Goal: Task Accomplishment & Management: Manage account settings

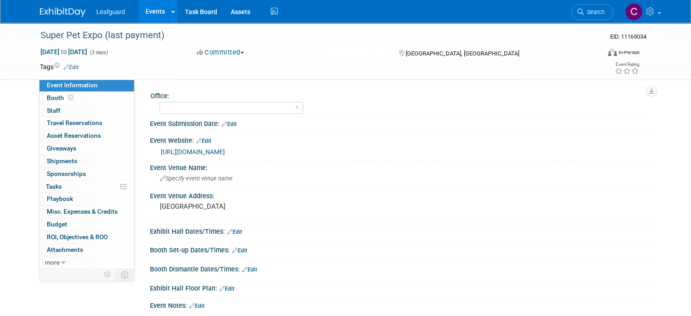
click at [219, 54] on button "Committed" at bounding box center [220, 53] width 54 height 10
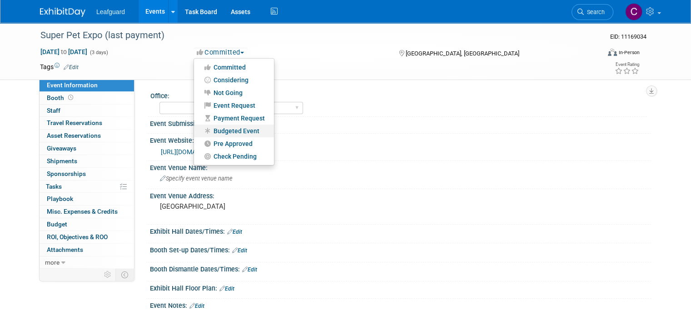
click at [219, 129] on link "Budgeted Event" at bounding box center [234, 130] width 80 height 13
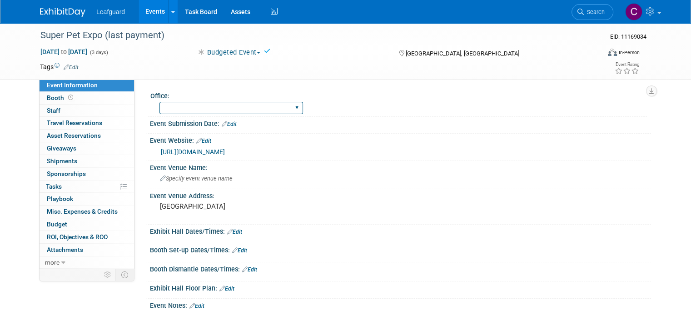
click at [220, 103] on select "[GEOGRAPHIC_DATA] [US_STATE] [GEOGRAPHIC_DATA] [GEOGRAPHIC_DATA] [GEOGRAPHIC_DA…" at bounding box center [231, 108] width 144 height 12
select select "Tri State"
click at [159, 102] on select "[GEOGRAPHIC_DATA] [US_STATE] [GEOGRAPHIC_DATA] [GEOGRAPHIC_DATA] [GEOGRAPHIC_DA…" at bounding box center [231, 108] width 144 height 12
click at [50, 105] on link "0 Staff 0" at bounding box center [87, 110] width 94 height 12
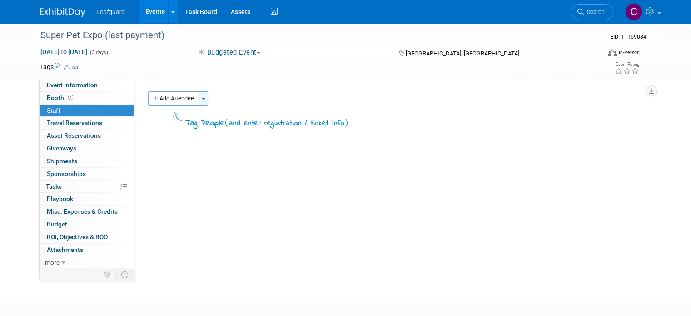
click at [202, 99] on span "button" at bounding box center [204, 99] width 4 height 2
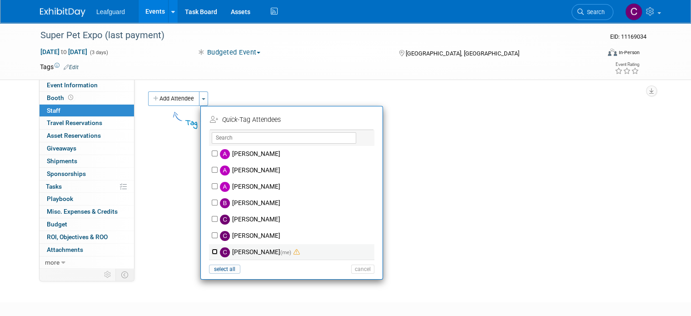
click at [212, 249] on input "[PERSON_NAME] (me)" at bounding box center [215, 251] width 6 height 6
checkbox input "true"
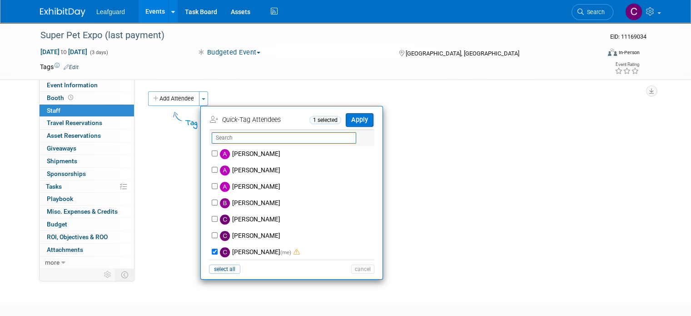
click at [229, 140] on input "text" at bounding box center [284, 137] width 144 height 11
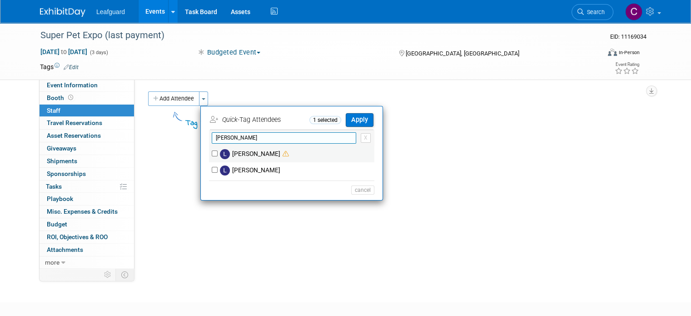
type input "lau"
click at [212, 153] on input "[PERSON_NAME]" at bounding box center [215, 153] width 6 height 6
checkbox input "true"
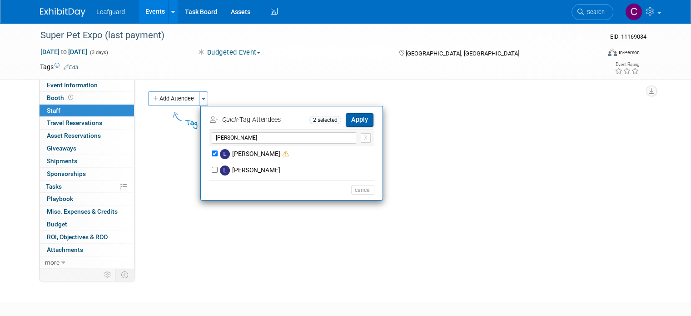
click at [348, 116] on button "Apply" at bounding box center [360, 119] width 28 height 13
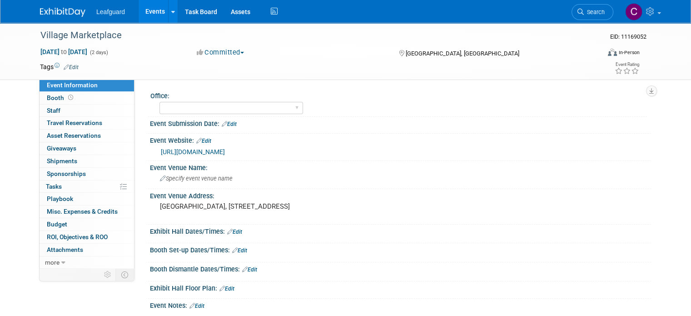
click at [231, 53] on button "Committed" at bounding box center [220, 53] width 54 height 10
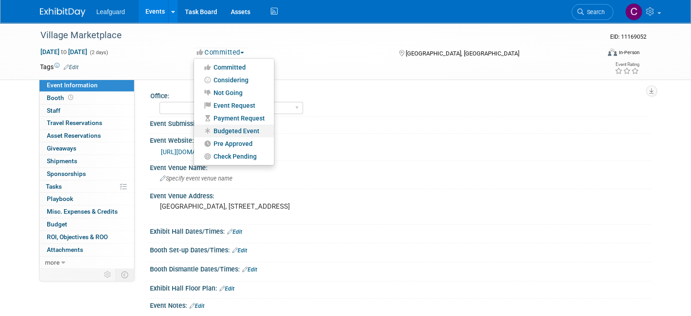
click at [231, 126] on link "Budgeted Event" at bounding box center [234, 130] width 80 height 13
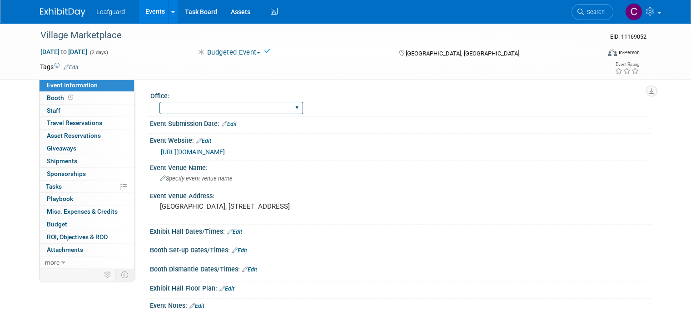
click at [218, 113] on select "[GEOGRAPHIC_DATA] [US_STATE] [GEOGRAPHIC_DATA] [GEOGRAPHIC_DATA] [GEOGRAPHIC_DA…" at bounding box center [231, 108] width 144 height 12
select select "[GEOGRAPHIC_DATA]"
click at [159, 102] on select "[GEOGRAPHIC_DATA] [US_STATE] [GEOGRAPHIC_DATA] [GEOGRAPHIC_DATA] [GEOGRAPHIC_DA…" at bounding box center [231, 108] width 144 height 12
click at [47, 109] on span "Staff 0" at bounding box center [54, 110] width 14 height 7
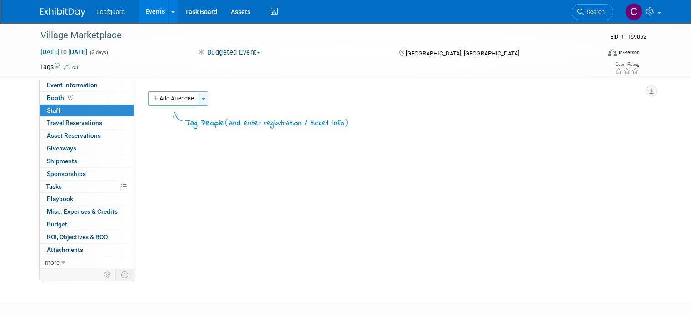
click at [199, 96] on button "Toggle Dropdown" at bounding box center [203, 98] width 9 height 15
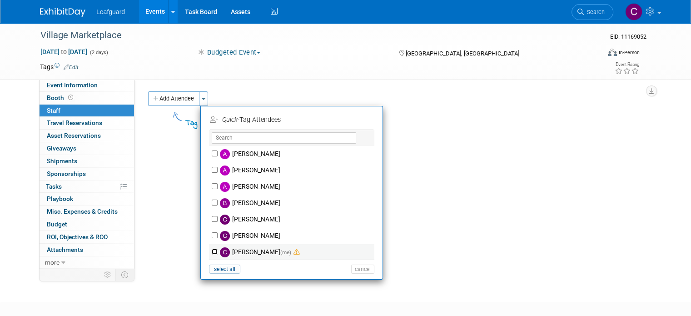
click at [212, 252] on input "[PERSON_NAME] (me)" at bounding box center [215, 251] width 6 height 6
checkbox input "true"
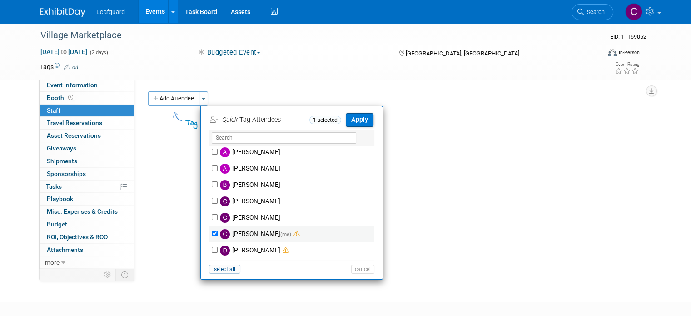
click at [209, 252] on div "[PERSON_NAME]" at bounding box center [291, 250] width 165 height 16
click at [212, 250] on input "[PERSON_NAME]" at bounding box center [215, 250] width 6 height 6
checkbox input "true"
click at [351, 119] on button "Apply" at bounding box center [360, 119] width 28 height 13
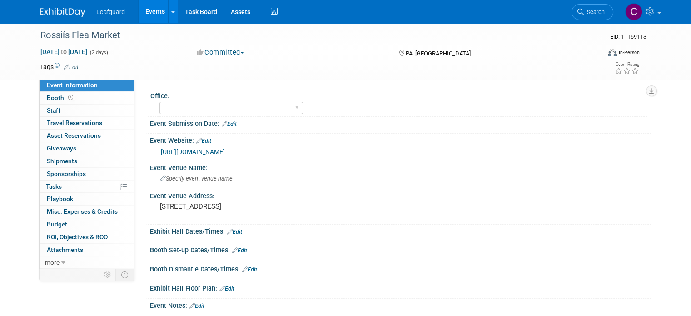
click at [208, 52] on button "Committed" at bounding box center [220, 53] width 54 height 10
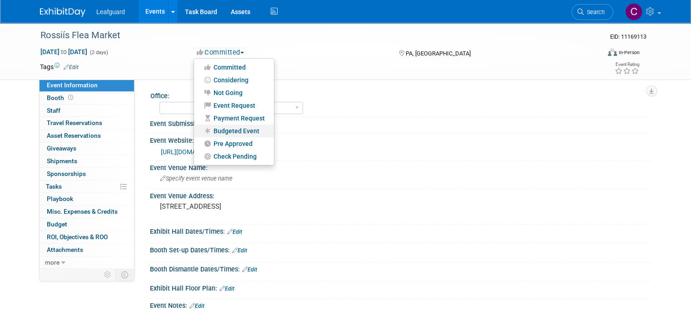
click at [216, 132] on link "Budgeted Event" at bounding box center [234, 130] width 80 height 13
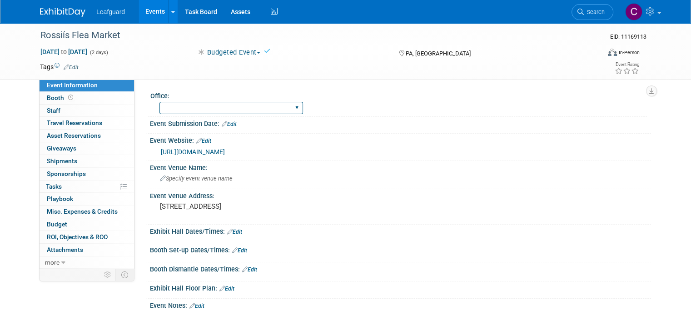
click at [215, 107] on select "Albany Arkansas Austin Birmingham Charlotte Chicago Cleveland Colorado Columbia…" at bounding box center [231, 108] width 144 height 12
select select "[GEOGRAPHIC_DATA]"
click at [159, 102] on select "[GEOGRAPHIC_DATA] [US_STATE] [GEOGRAPHIC_DATA] [GEOGRAPHIC_DATA] [GEOGRAPHIC_DA…" at bounding box center [231, 108] width 144 height 12
click at [69, 105] on link "0 Staff 0" at bounding box center [87, 110] width 94 height 12
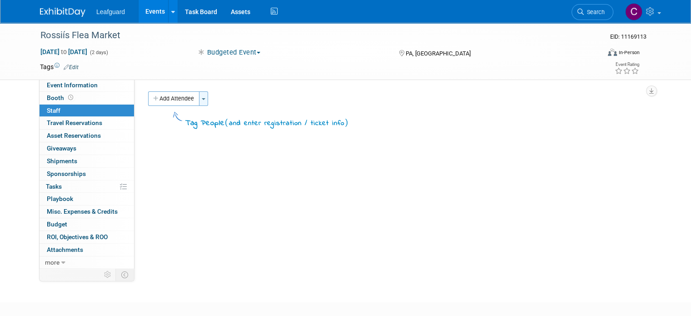
click at [199, 98] on button "Toggle Dropdown" at bounding box center [203, 98] width 9 height 15
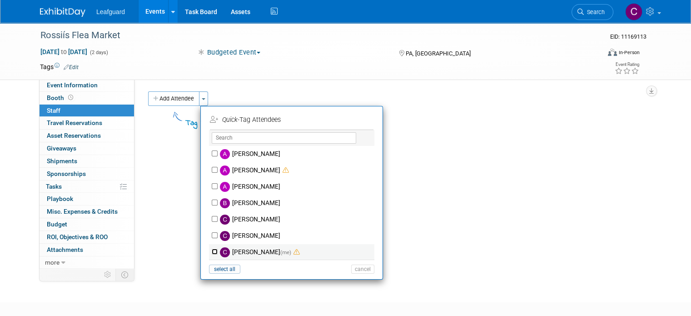
click at [212, 248] on input "[PERSON_NAME] (me)" at bounding box center [215, 251] width 6 height 6
checkbox input "true"
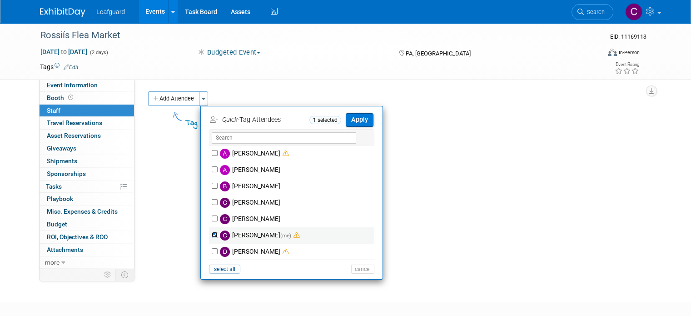
scroll to position [18, 0]
click at [212, 248] on input "[PERSON_NAME]" at bounding box center [215, 250] width 6 height 6
checkbox input "true"
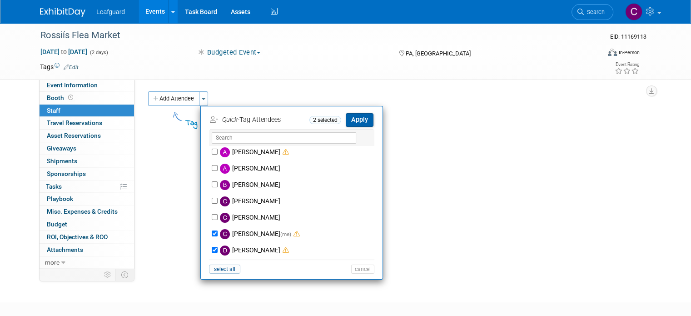
click at [349, 119] on button "Apply" at bounding box center [360, 119] width 28 height 13
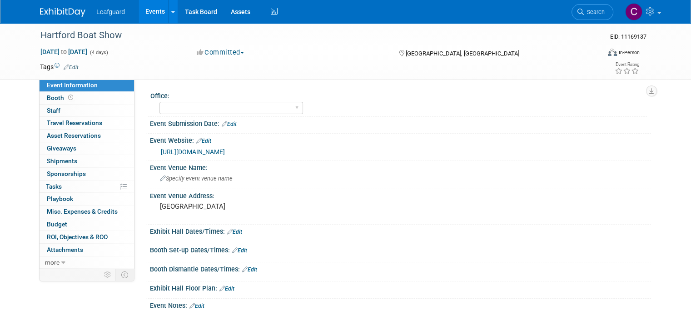
click at [218, 52] on button "Committed" at bounding box center [220, 53] width 54 height 10
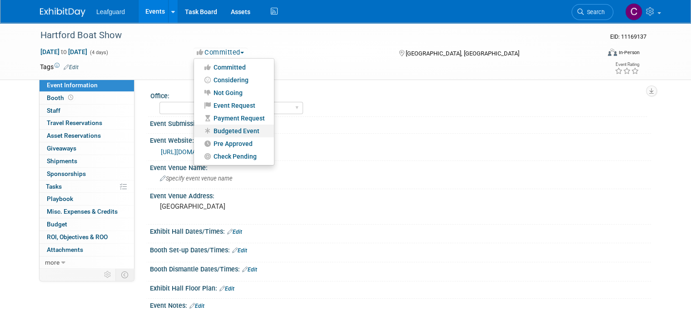
click at [227, 132] on link "Budgeted Event" at bounding box center [234, 130] width 80 height 13
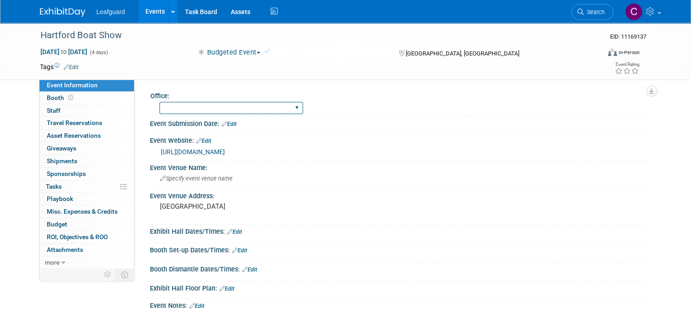
click at [194, 109] on select "[GEOGRAPHIC_DATA] [US_STATE] [GEOGRAPHIC_DATA] [GEOGRAPHIC_DATA] [GEOGRAPHIC_DA…" at bounding box center [231, 108] width 144 height 12
select select "[US_STATE]"
click at [159, 102] on select "[GEOGRAPHIC_DATA] [US_STATE] [GEOGRAPHIC_DATA] [GEOGRAPHIC_DATA] [GEOGRAPHIC_DA…" at bounding box center [231, 108] width 144 height 12
click at [72, 105] on link "0 Staff 0" at bounding box center [87, 110] width 94 height 12
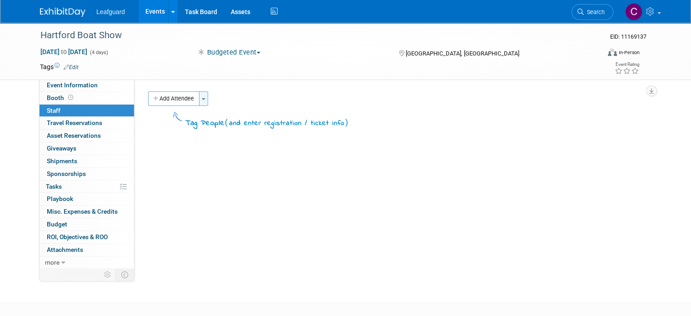
click at [202, 98] on span "button" at bounding box center [204, 99] width 4 height 2
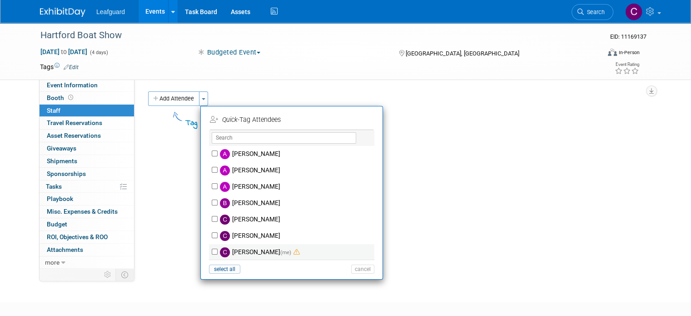
click at [218, 250] on label "[PERSON_NAME] (me)" at bounding box center [298, 252] width 160 height 16
click at [212, 250] on input "[PERSON_NAME] (me)" at bounding box center [215, 251] width 6 height 6
checkbox input "true"
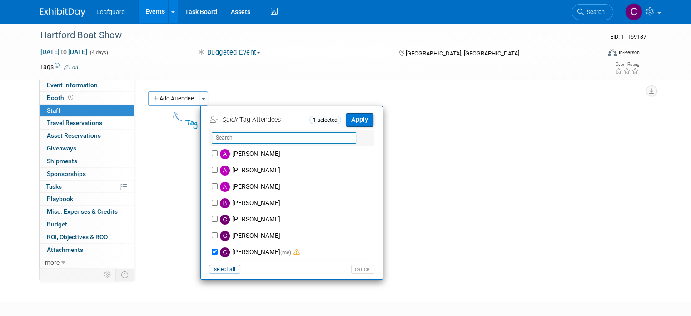
click at [227, 139] on input "text" at bounding box center [284, 137] width 144 height 11
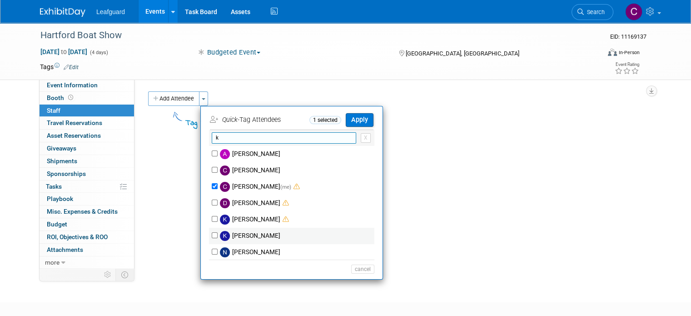
type input "k"
click at [212, 234] on input "[PERSON_NAME]" at bounding box center [215, 235] width 6 height 6
checkbox input "true"
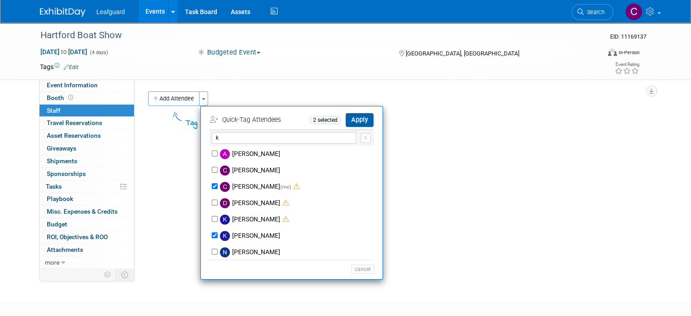
click at [356, 118] on button "Apply" at bounding box center [360, 119] width 28 height 13
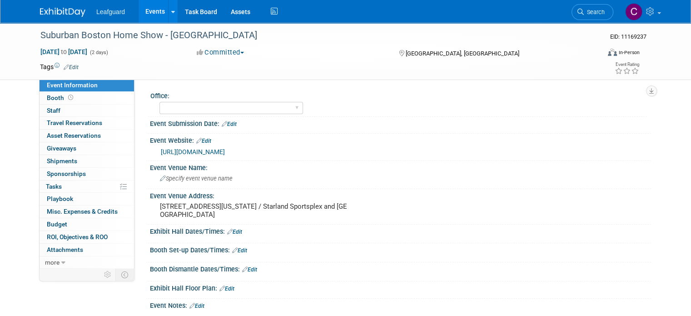
click at [203, 54] on button "Committed" at bounding box center [220, 53] width 54 height 10
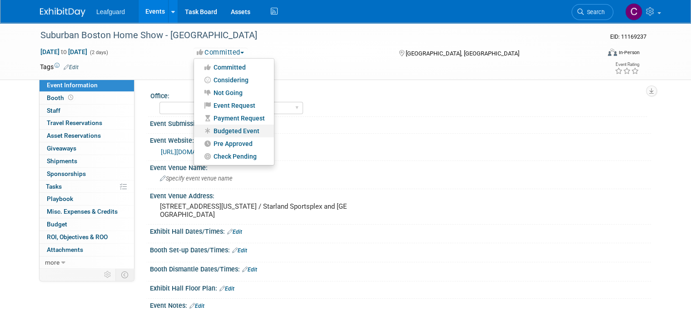
click at [217, 125] on link "Budgeted Event" at bounding box center [234, 130] width 80 height 13
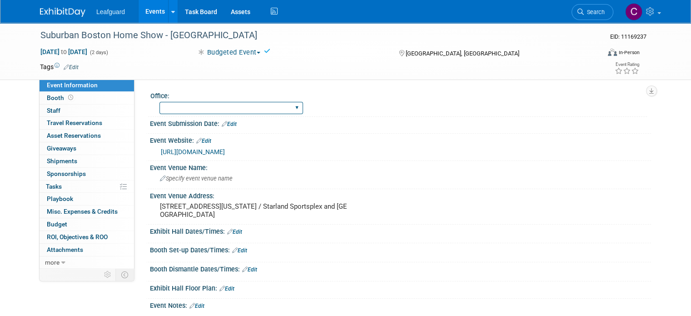
click at [204, 111] on select "[GEOGRAPHIC_DATA] [US_STATE] [GEOGRAPHIC_DATA] [GEOGRAPHIC_DATA] [GEOGRAPHIC_DA…" at bounding box center [231, 108] width 144 height 12
select select "[US_STATE]"
click at [159, 102] on select "[GEOGRAPHIC_DATA] [US_STATE] [GEOGRAPHIC_DATA] [GEOGRAPHIC_DATA] [GEOGRAPHIC_DA…" at bounding box center [231, 108] width 144 height 12
click at [60, 111] on link "0 Staff 0" at bounding box center [87, 110] width 94 height 12
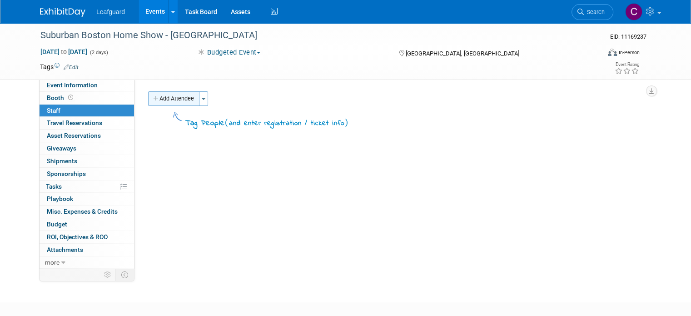
click at [199, 96] on button "Toggle Dropdown" at bounding box center [203, 98] width 9 height 15
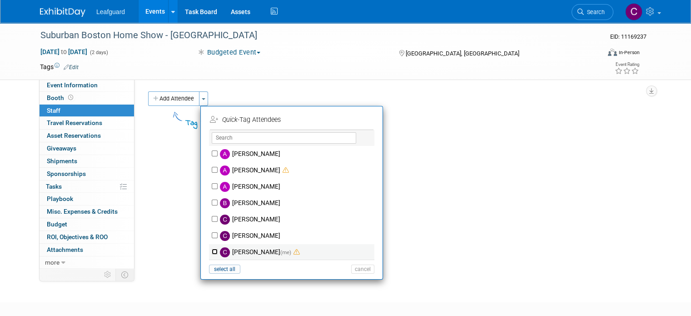
click at [212, 248] on input "[PERSON_NAME] (me)" at bounding box center [215, 251] width 6 height 6
checkbox input "true"
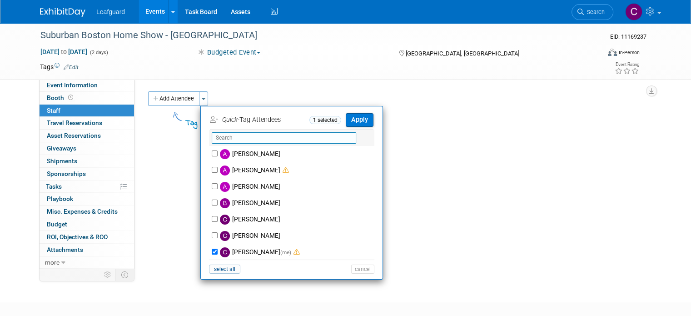
click at [213, 139] on input "text" at bounding box center [284, 137] width 144 height 11
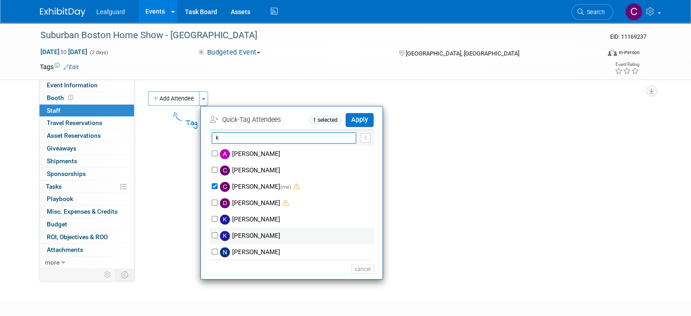
type input "k"
click at [209, 230] on div "[PERSON_NAME]" at bounding box center [291, 236] width 165 height 16
click at [212, 233] on input "[PERSON_NAME]" at bounding box center [215, 235] width 6 height 6
checkbox input "true"
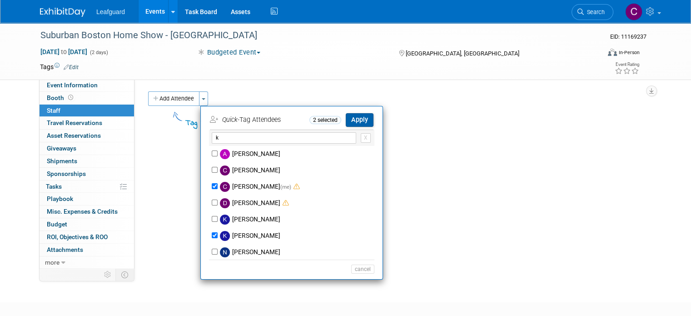
click at [351, 119] on button "Apply" at bounding box center [360, 119] width 28 height 13
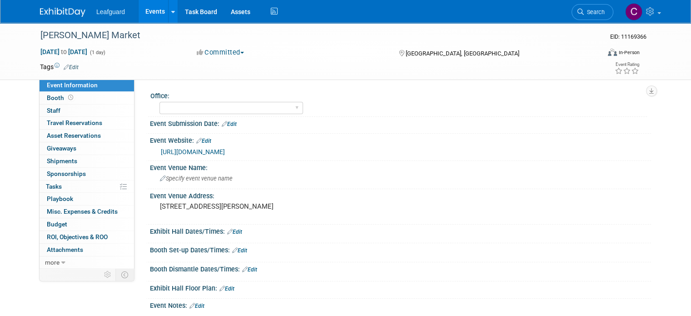
click at [232, 52] on button "Committed" at bounding box center [220, 53] width 54 height 10
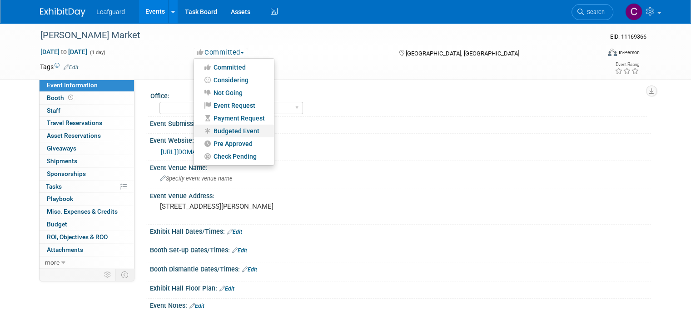
click at [228, 130] on link "Budgeted Event" at bounding box center [234, 130] width 80 height 13
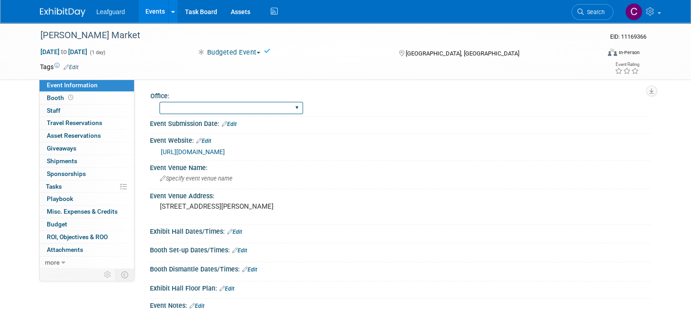
click at [217, 110] on select "Albany Arkansas Austin Birmingham Charlotte Chicago Cleveland Colorado Columbia…" at bounding box center [231, 108] width 144 height 12
select select "[GEOGRAPHIC_DATA]"
click at [159, 102] on select "Albany Arkansas Austin Birmingham Charlotte Chicago Cleveland Colorado Columbia…" at bounding box center [231, 108] width 144 height 12
click at [47, 107] on span "Staff 0" at bounding box center [54, 110] width 14 height 7
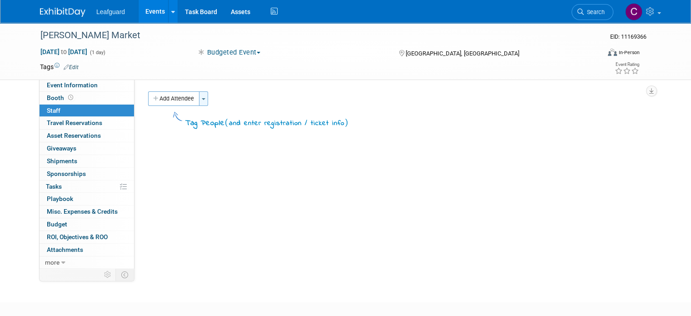
click at [199, 100] on button "Toggle Dropdown" at bounding box center [203, 98] width 9 height 15
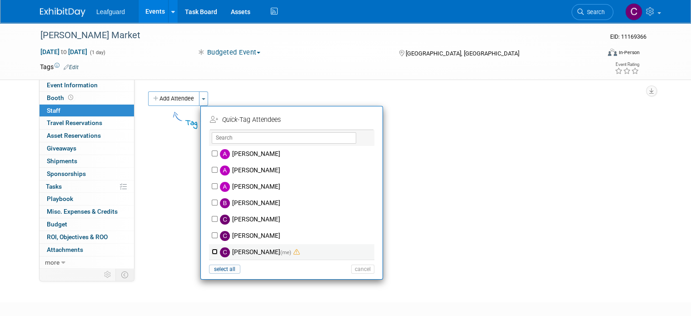
click at [212, 251] on input "[PERSON_NAME] (me)" at bounding box center [215, 251] width 6 height 6
checkbox input "true"
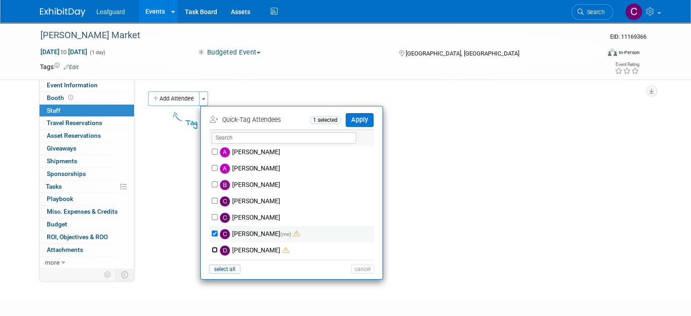
click at [212, 251] on input "[PERSON_NAME]" at bounding box center [215, 250] width 6 height 6
checkbox input "true"
click at [349, 113] on button "Apply" at bounding box center [360, 119] width 28 height 13
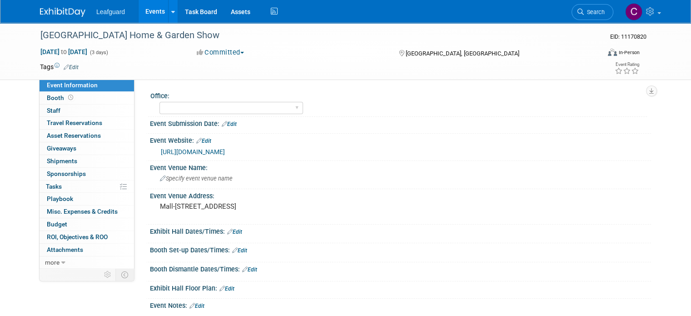
click at [227, 56] on button "Committed" at bounding box center [220, 53] width 54 height 10
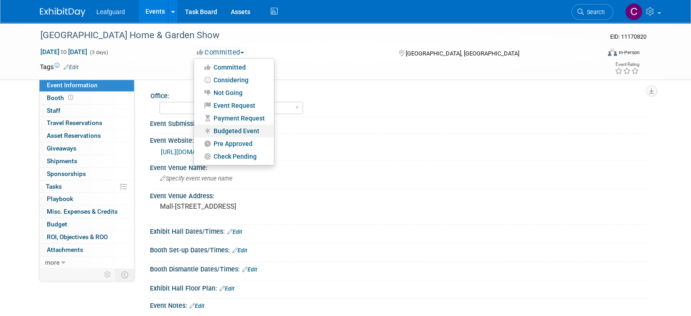
click at [216, 132] on link "Budgeted Event" at bounding box center [234, 130] width 80 height 13
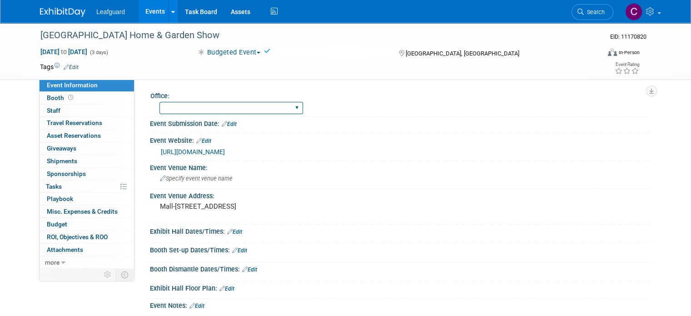
click at [213, 106] on select "[GEOGRAPHIC_DATA] [US_STATE] [GEOGRAPHIC_DATA] [GEOGRAPHIC_DATA] [GEOGRAPHIC_DA…" at bounding box center [231, 108] width 144 height 12
select select "[GEOGRAPHIC_DATA]"
click at [159, 102] on select "[GEOGRAPHIC_DATA] [US_STATE] [GEOGRAPHIC_DATA] [GEOGRAPHIC_DATA] [GEOGRAPHIC_DA…" at bounding box center [231, 108] width 144 height 12
click at [60, 114] on link "0 Staff 0" at bounding box center [87, 110] width 94 height 12
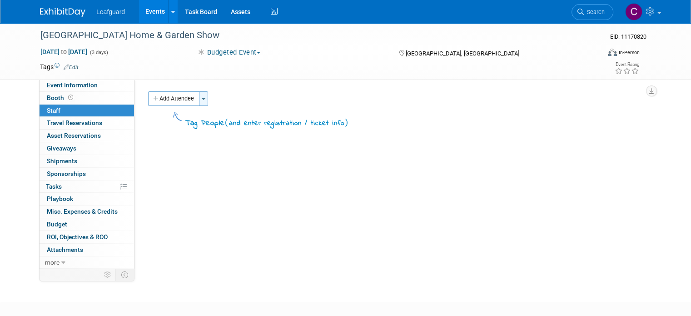
click at [199, 99] on button "Toggle Dropdown" at bounding box center [203, 98] width 9 height 15
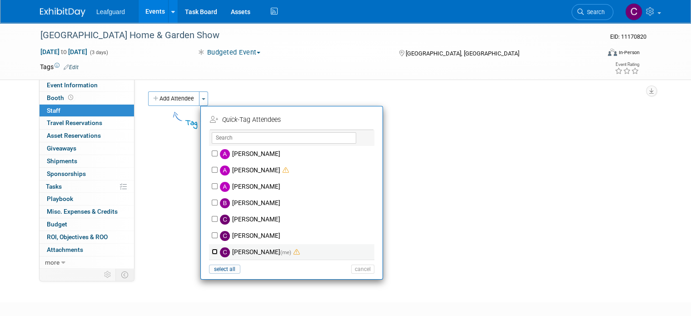
click at [212, 249] on input "Colleen Kenney (me)" at bounding box center [215, 251] width 6 height 6
checkbox input "true"
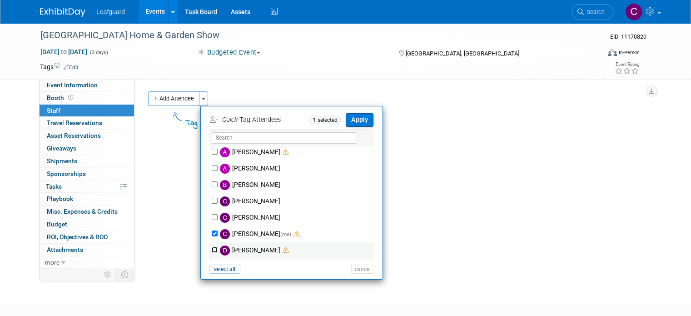
click at [212, 249] on input "[PERSON_NAME]" at bounding box center [215, 250] width 6 height 6
checkbox input "true"
click at [349, 121] on button "Apply" at bounding box center [360, 119] width 28 height 13
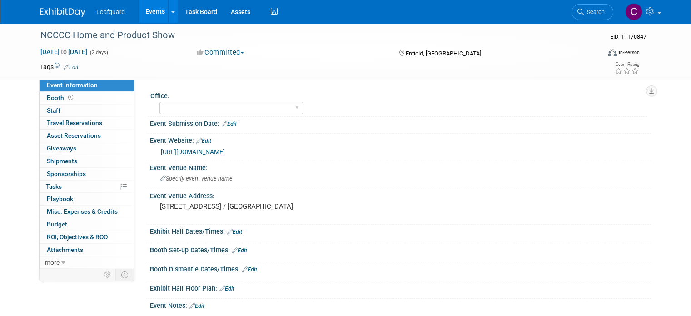
click at [215, 54] on button "Committed" at bounding box center [220, 53] width 54 height 10
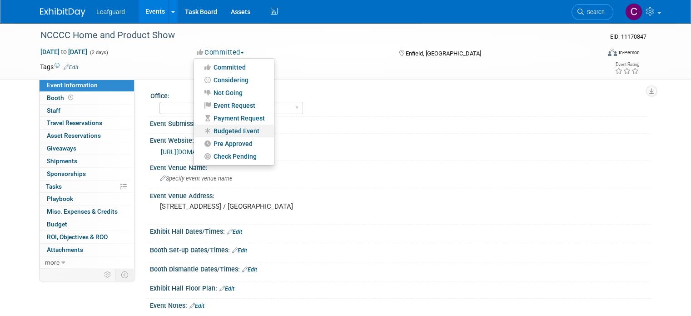
click at [213, 129] on link "Budgeted Event" at bounding box center [234, 130] width 80 height 13
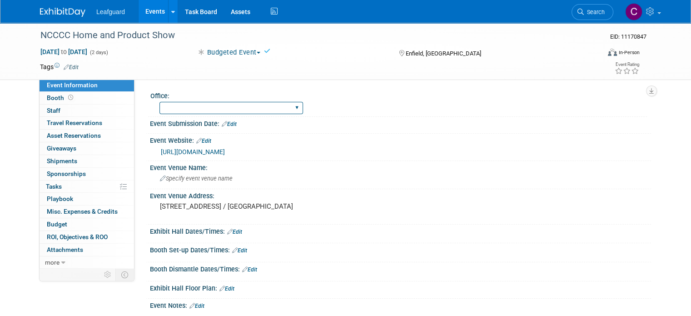
click at [187, 108] on select "[GEOGRAPHIC_DATA] [US_STATE] [GEOGRAPHIC_DATA] [GEOGRAPHIC_DATA] [GEOGRAPHIC_DA…" at bounding box center [231, 108] width 144 height 12
select select "[US_STATE]"
click at [159, 102] on select "[GEOGRAPHIC_DATA] [US_STATE] [GEOGRAPHIC_DATA] [GEOGRAPHIC_DATA] [GEOGRAPHIC_DA…" at bounding box center [231, 108] width 144 height 12
click at [47, 110] on span "Staff 0" at bounding box center [54, 110] width 14 height 7
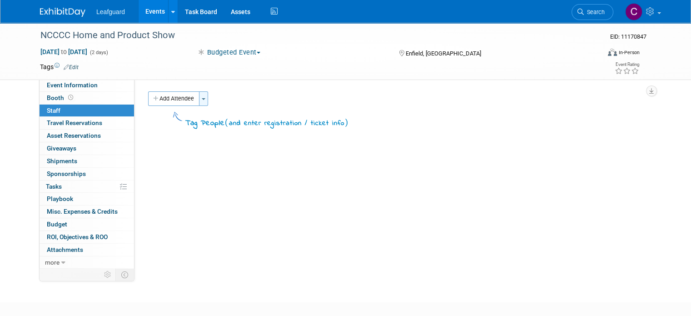
click at [199, 99] on button "Toggle Dropdown" at bounding box center [203, 98] width 9 height 15
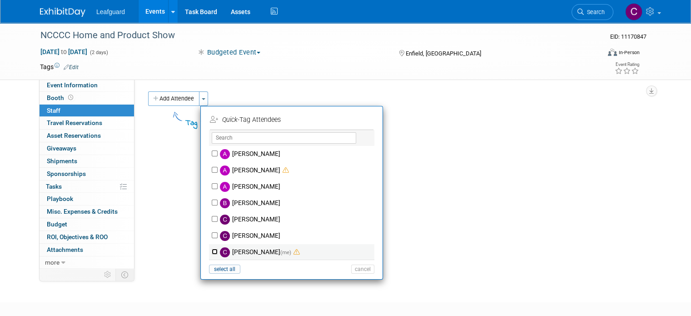
click at [212, 248] on input "[PERSON_NAME] (me)" at bounding box center [215, 251] width 6 height 6
checkbox input "true"
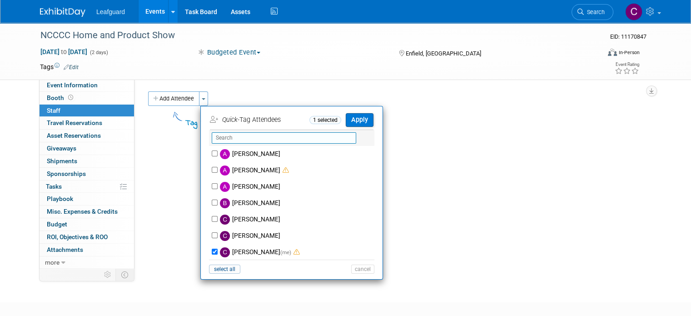
click at [223, 134] on input "text" at bounding box center [284, 137] width 144 height 11
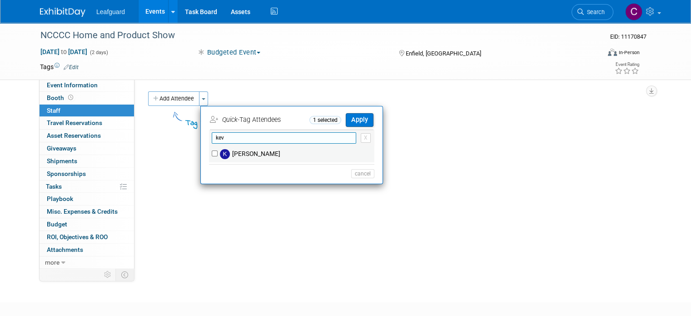
type input "kev"
click at [212, 152] on input "[PERSON_NAME]" at bounding box center [215, 153] width 6 height 6
checkbox input "true"
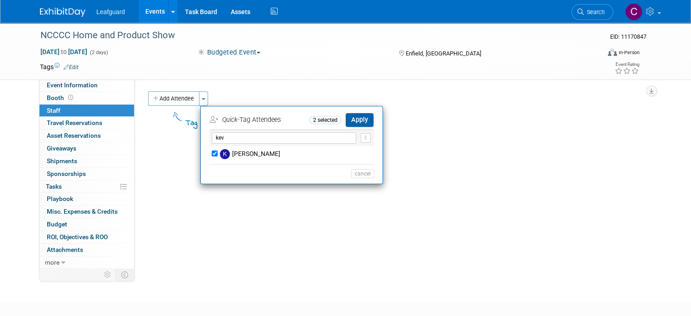
click at [347, 118] on button "Apply" at bounding box center [360, 119] width 28 height 13
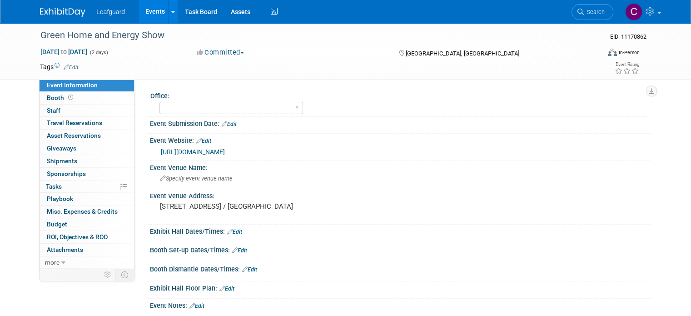
click at [219, 54] on button "Committed" at bounding box center [220, 53] width 54 height 10
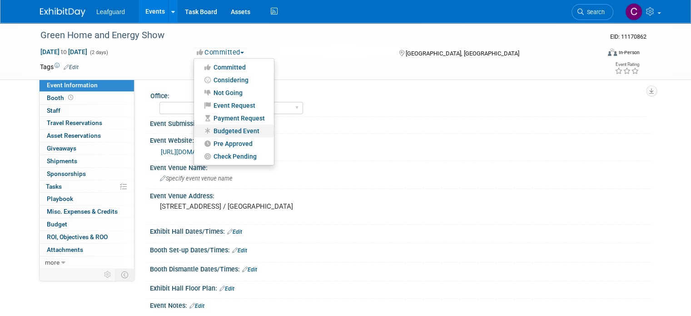
click at [218, 132] on link "Budgeted Event" at bounding box center [234, 130] width 80 height 13
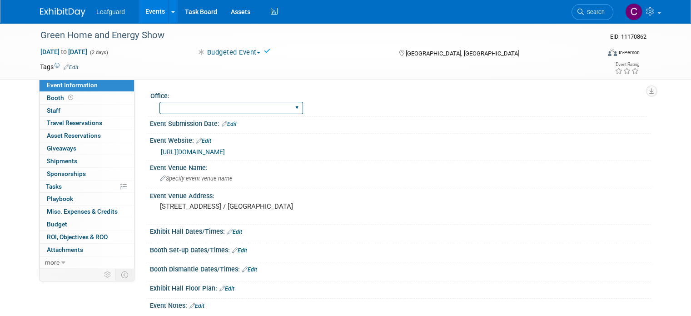
click at [194, 113] on select "[GEOGRAPHIC_DATA] [US_STATE] [GEOGRAPHIC_DATA] [GEOGRAPHIC_DATA] [GEOGRAPHIC_DA…" at bounding box center [231, 108] width 144 height 12
select select "[US_STATE]"
click at [159, 102] on select "[GEOGRAPHIC_DATA] [US_STATE] [GEOGRAPHIC_DATA] [GEOGRAPHIC_DATA] [GEOGRAPHIC_DA…" at bounding box center [231, 108] width 144 height 12
click at [58, 105] on link "0 Staff 0" at bounding box center [87, 110] width 94 height 12
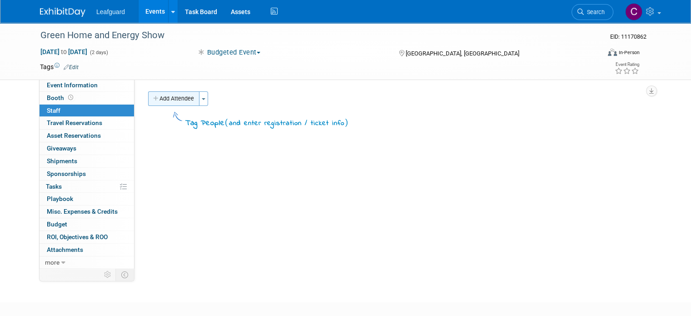
click at [192, 99] on button "Add Attendee" at bounding box center [173, 98] width 51 height 15
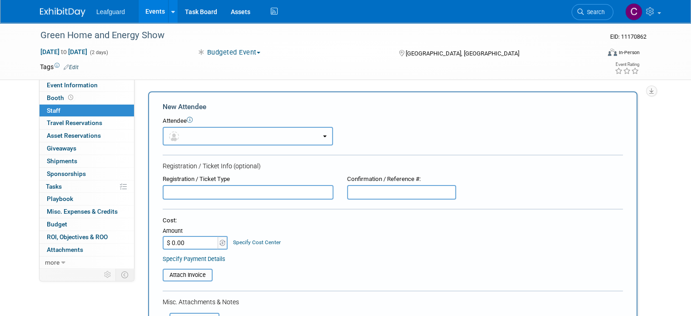
click at [177, 140] on button "button" at bounding box center [248, 136] width 170 height 19
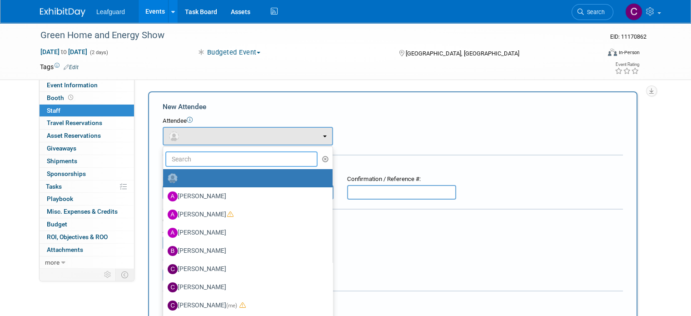
click at [176, 161] on input "text" at bounding box center [241, 158] width 152 height 15
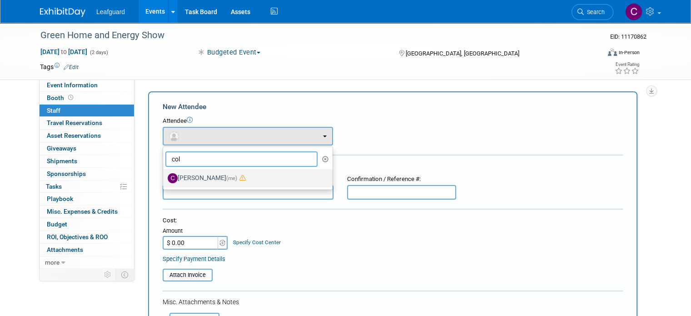
type input "col"
click at [178, 179] on label "[PERSON_NAME] (me)" at bounding box center [246, 178] width 156 height 15
click at [164, 179] on input "[PERSON_NAME] (me)" at bounding box center [162, 177] width 6 height 6
select select "dd3d0f82-c017-4b23-a7db-008200c0c838"
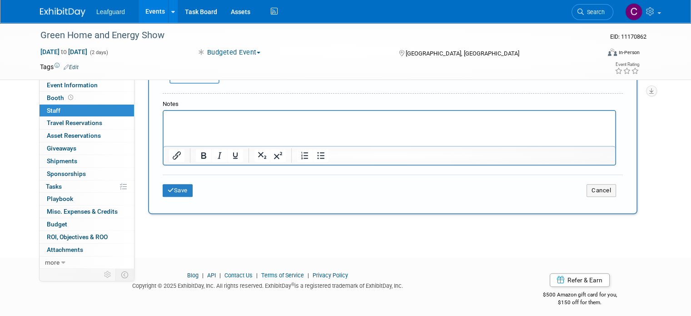
scroll to position [288, 0]
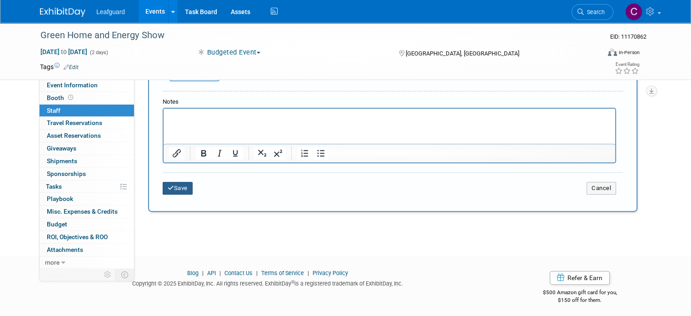
click at [164, 189] on button "Save" at bounding box center [178, 188] width 30 height 13
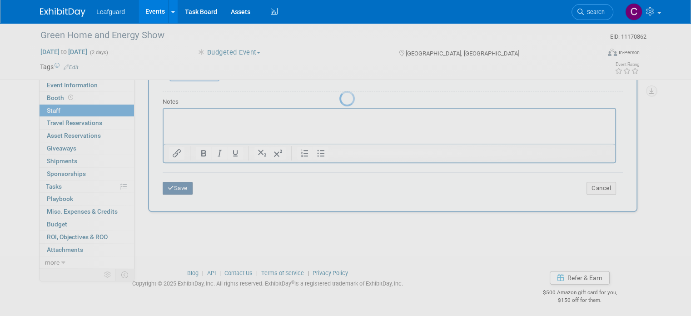
scroll to position [50, 0]
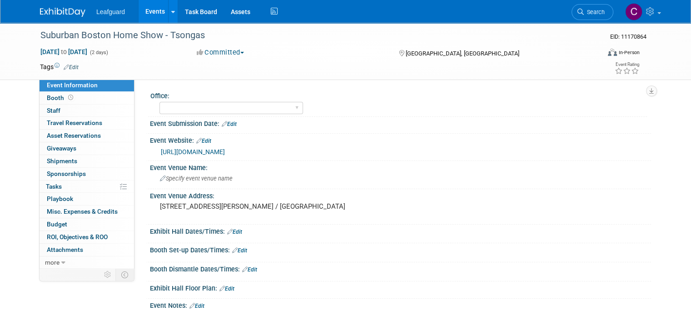
click at [213, 53] on button "Committed" at bounding box center [220, 53] width 54 height 10
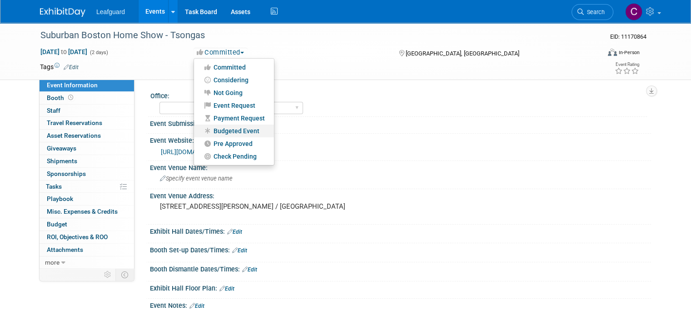
click at [220, 129] on link "Budgeted Event" at bounding box center [234, 130] width 80 height 13
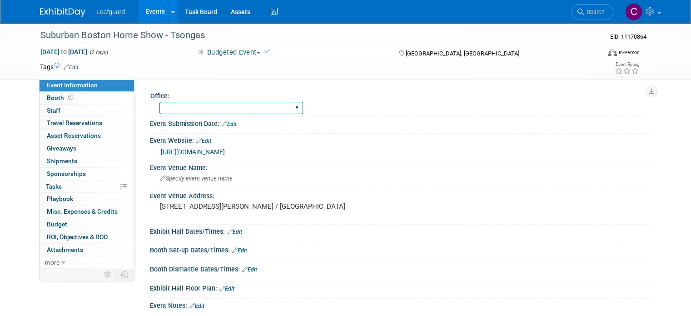
click at [210, 109] on select "[GEOGRAPHIC_DATA] [US_STATE] [GEOGRAPHIC_DATA] [GEOGRAPHIC_DATA] [GEOGRAPHIC_DA…" at bounding box center [231, 108] width 144 height 12
select select "[US_STATE]"
click at [159, 102] on select "[GEOGRAPHIC_DATA] [US_STATE] [GEOGRAPHIC_DATA] [GEOGRAPHIC_DATA] [GEOGRAPHIC_DA…" at bounding box center [231, 108] width 144 height 12
click at [64, 107] on link "0 Staff 0" at bounding box center [87, 110] width 94 height 12
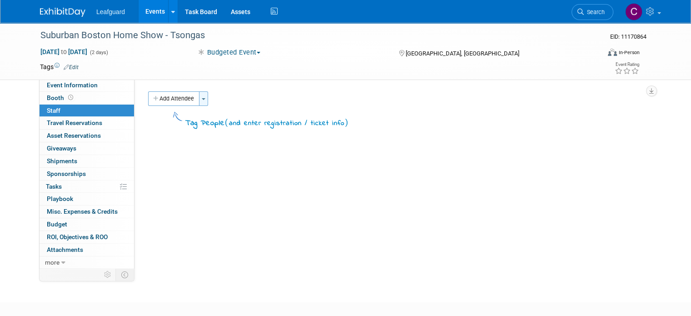
click at [201, 97] on button "Toggle Dropdown" at bounding box center [203, 98] width 9 height 15
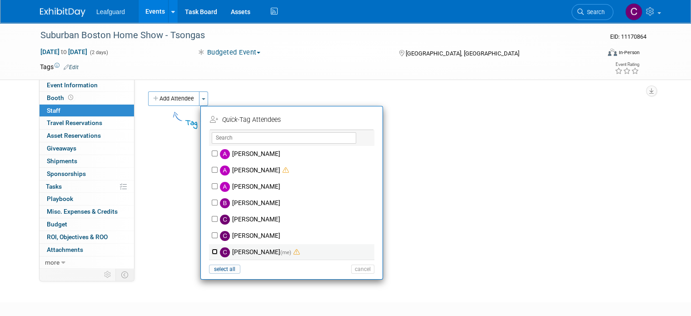
click at [212, 249] on input "[PERSON_NAME] (me)" at bounding box center [215, 251] width 6 height 6
checkbox input "true"
click at [348, 119] on button "Apply" at bounding box center [360, 119] width 28 height 13
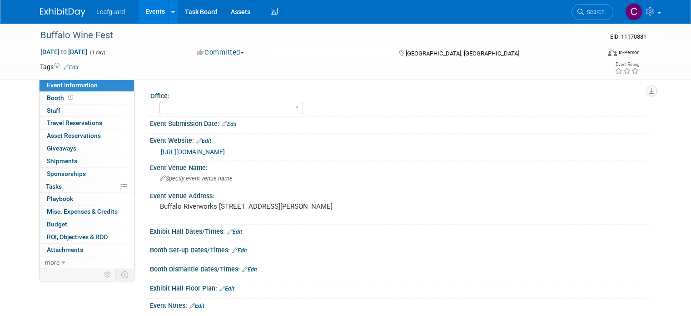
click at [223, 54] on button "Committed" at bounding box center [220, 53] width 54 height 10
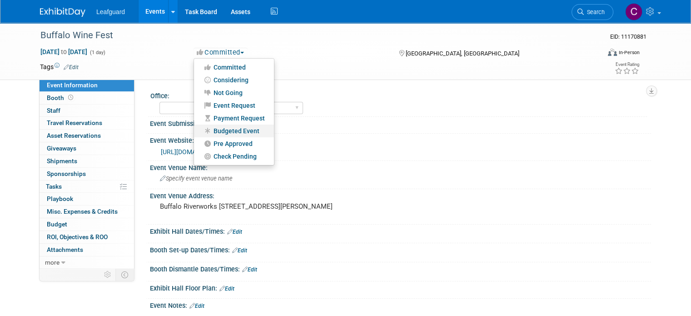
click at [223, 133] on link "Budgeted Event" at bounding box center [234, 130] width 80 height 13
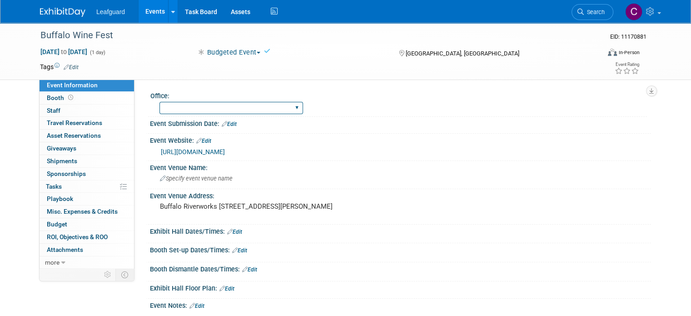
click at [217, 107] on select "[GEOGRAPHIC_DATA] [US_STATE] [GEOGRAPHIC_DATA] [GEOGRAPHIC_DATA] [GEOGRAPHIC_DA…" at bounding box center [231, 108] width 144 height 12
select select "[GEOGRAPHIC_DATA]"
click at [159, 102] on select "[GEOGRAPHIC_DATA] [US_STATE] [GEOGRAPHIC_DATA] [GEOGRAPHIC_DATA] [GEOGRAPHIC_DA…" at bounding box center [231, 108] width 144 height 12
click at [40, 106] on link "0 Staff 0" at bounding box center [87, 110] width 94 height 12
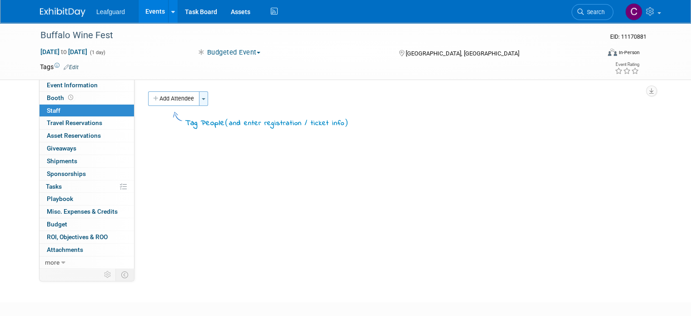
click at [200, 97] on button "Toggle Dropdown" at bounding box center [203, 98] width 9 height 15
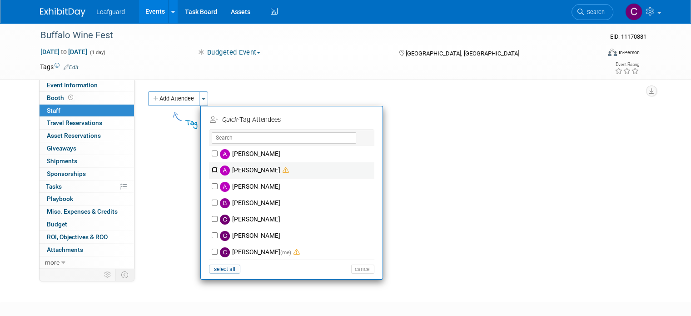
click at [212, 171] on input "[PERSON_NAME]" at bounding box center [215, 170] width 6 height 6
checkbox input "true"
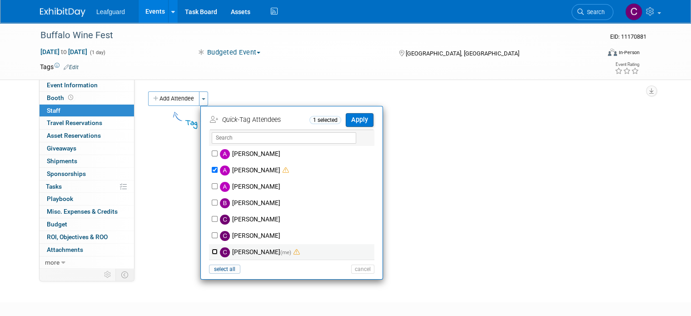
click at [212, 250] on input "[PERSON_NAME] (me)" at bounding box center [215, 251] width 6 height 6
checkbox input "true"
click at [348, 115] on button "Apply" at bounding box center [360, 119] width 28 height 13
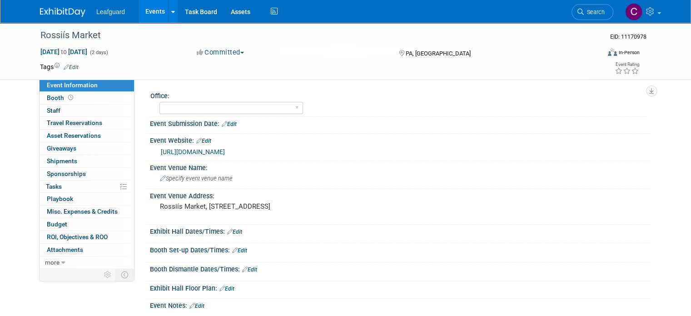
click at [223, 53] on button "Committed" at bounding box center [220, 53] width 54 height 10
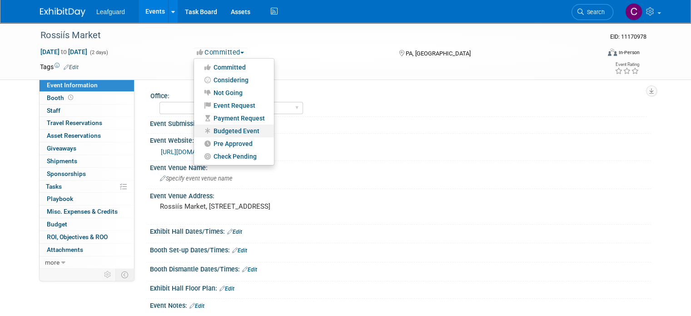
click at [220, 130] on link "Budgeted Event" at bounding box center [234, 130] width 80 height 13
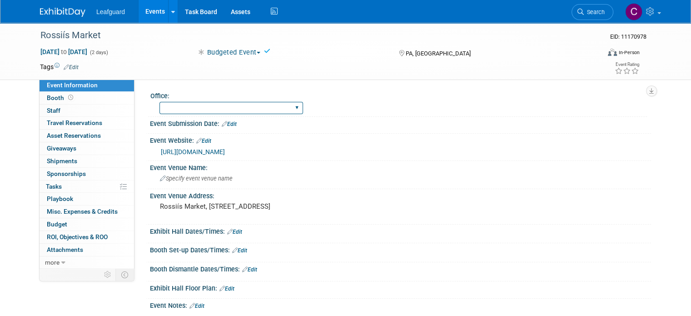
click at [218, 107] on select "Albany Arkansas Austin Birmingham Charlotte Chicago Cleveland Colorado Columbia…" at bounding box center [231, 108] width 144 height 12
select select "Pittsburgh"
click at [159, 102] on select "Albany Arkansas Austin Birmingham Charlotte Chicago Cleveland Colorado Columbia…" at bounding box center [231, 108] width 144 height 12
click at [57, 110] on link "0 Staff 0" at bounding box center [87, 110] width 94 height 12
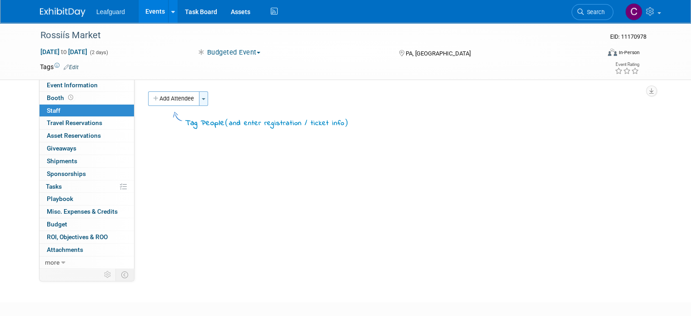
click at [199, 100] on button "Toggle Dropdown" at bounding box center [203, 98] width 9 height 15
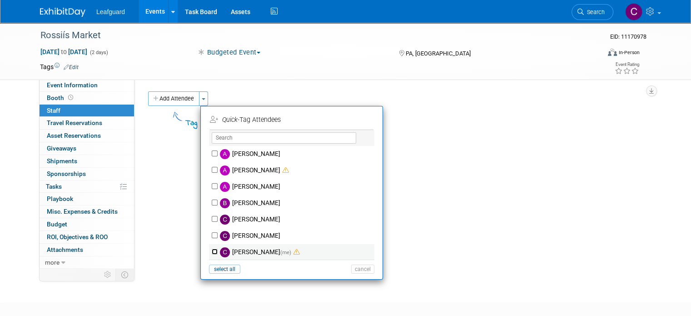
click at [212, 251] on input "Colleen Kenney (me)" at bounding box center [215, 251] width 6 height 6
checkbox input "true"
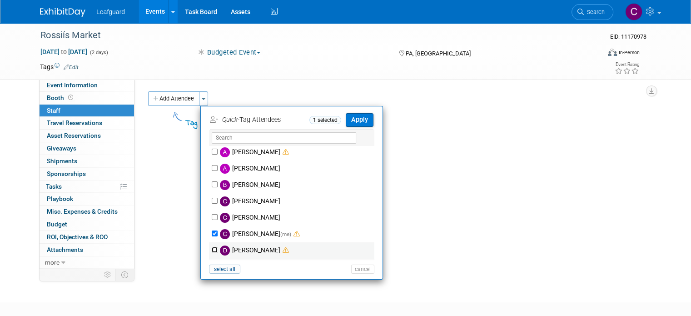
click at [212, 248] on input "David Krajnak" at bounding box center [215, 250] width 6 height 6
checkbox input "true"
click at [347, 119] on button "Apply" at bounding box center [360, 119] width 28 height 13
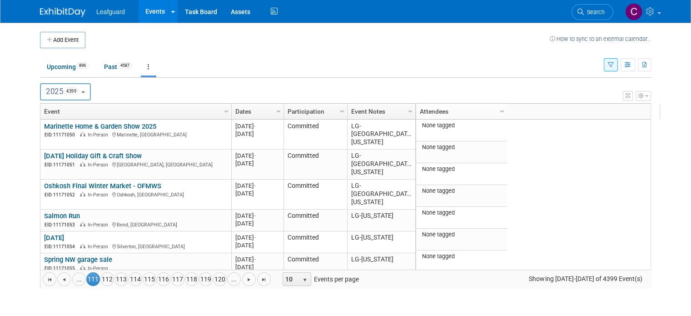
click at [245, 277] on span "Go to the next page" at bounding box center [248, 279] width 7 height 7
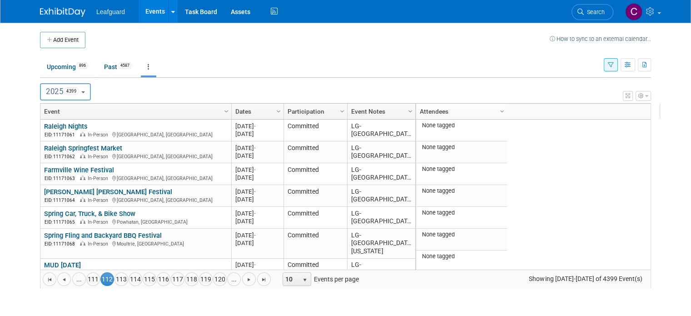
click at [245, 277] on span "Go to the next page" at bounding box center [248, 279] width 7 height 7
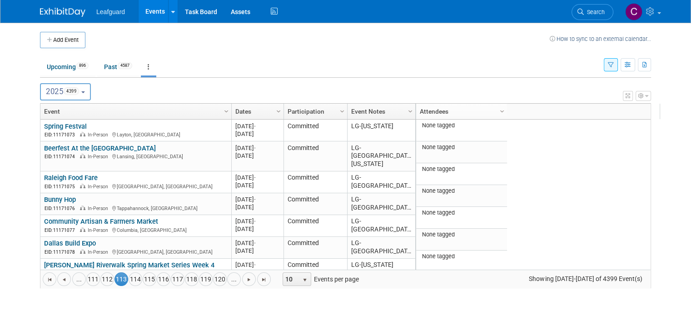
click at [245, 277] on span "Go to the next page" at bounding box center [248, 279] width 7 height 7
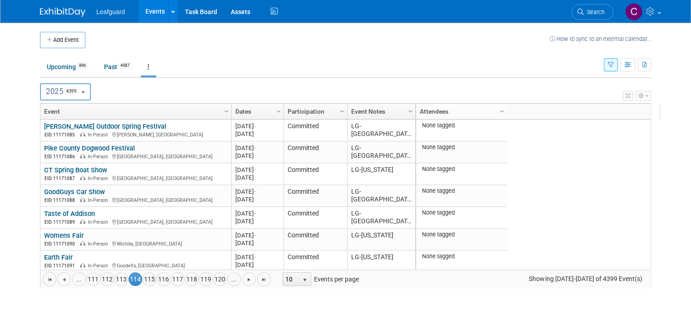
click at [245, 277] on span "Go to the next page" at bounding box center [248, 279] width 7 height 7
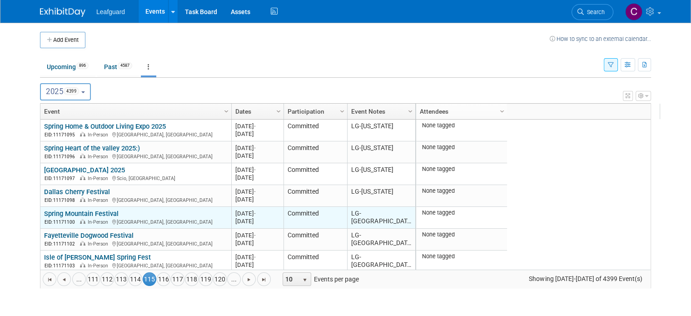
click at [105, 209] on link "Spring Mountain Festival" at bounding box center [81, 213] width 74 height 8
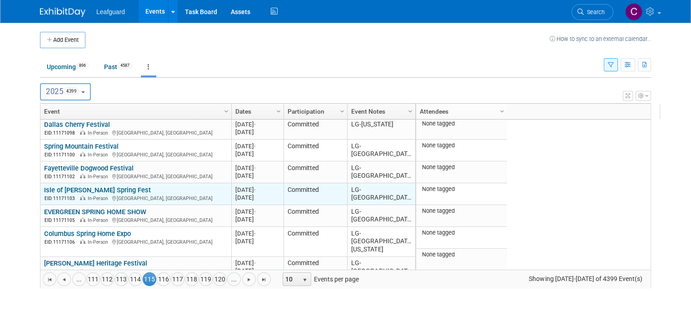
scroll to position [68, 0]
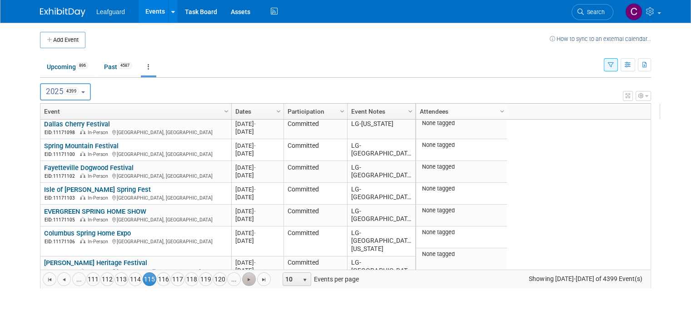
click at [243, 276] on link "Go to the next page" at bounding box center [249, 279] width 14 height 14
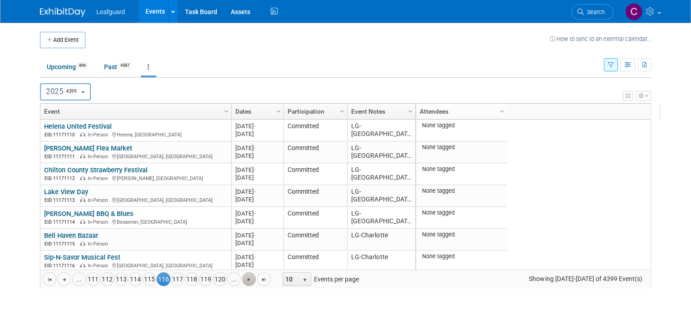
click at [243, 276] on link "Go to the next page" at bounding box center [249, 279] width 14 height 14
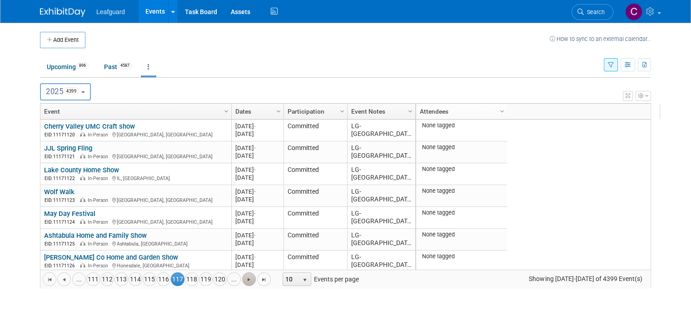
click at [243, 276] on link "Go to the next page" at bounding box center [249, 279] width 14 height 14
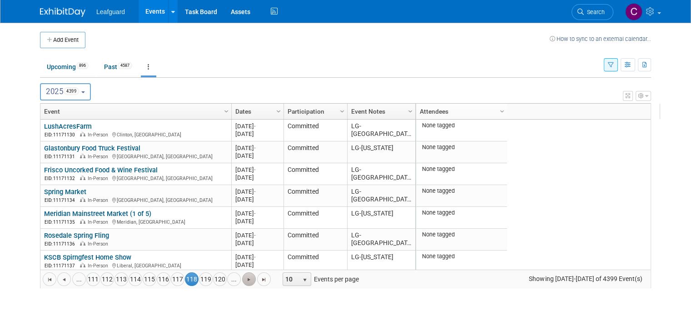
click at [243, 276] on link "Go to the next page" at bounding box center [249, 279] width 14 height 14
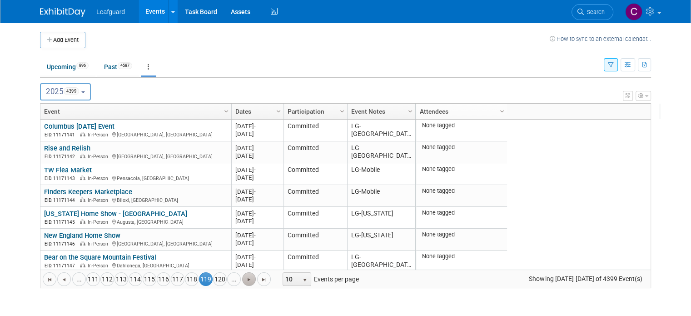
click at [243, 276] on link "Go to the next page" at bounding box center [249, 279] width 14 height 14
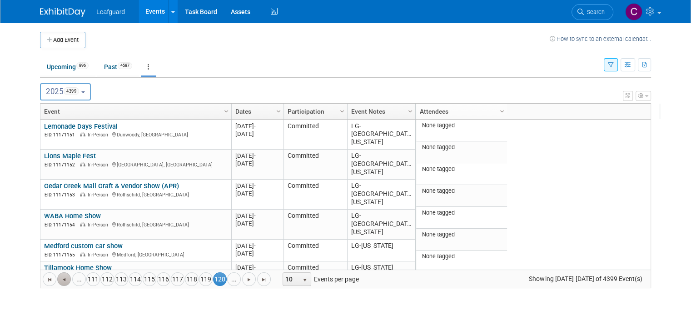
click at [60, 281] on span "Go to the previous page" at bounding box center [63, 279] width 7 height 7
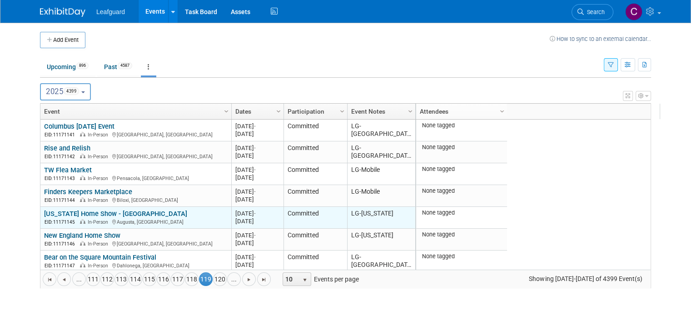
click at [55, 210] on link "[US_STATE] Home Show - [GEOGRAPHIC_DATA]" at bounding box center [115, 213] width 143 height 8
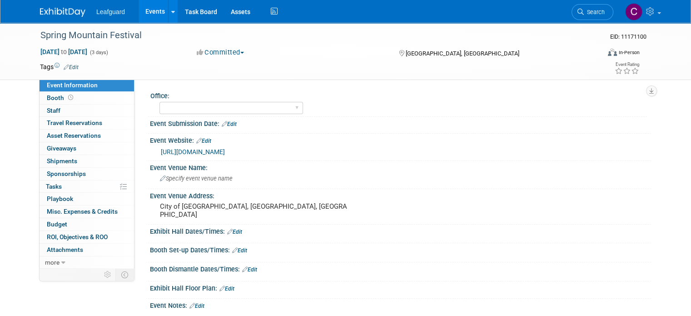
click at [207, 52] on button "Committed" at bounding box center [220, 53] width 54 height 10
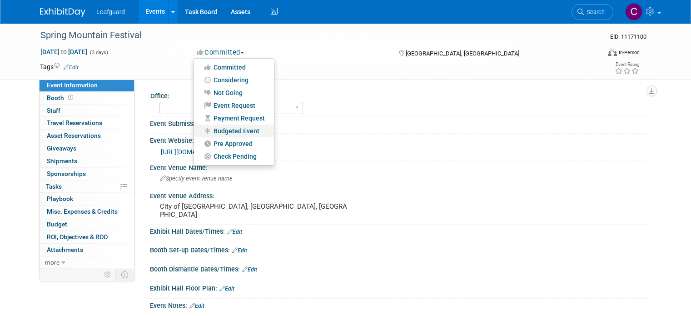
click at [213, 129] on link "Budgeted Event" at bounding box center [234, 130] width 80 height 13
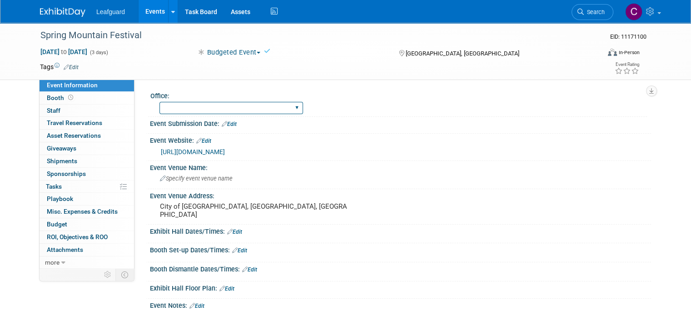
click at [193, 105] on select "[GEOGRAPHIC_DATA] [US_STATE] [GEOGRAPHIC_DATA] [GEOGRAPHIC_DATA] [GEOGRAPHIC_DA…" at bounding box center [231, 108] width 144 height 12
select select "[GEOGRAPHIC_DATA]"
click at [159, 102] on select "[GEOGRAPHIC_DATA] [US_STATE] [GEOGRAPHIC_DATA] [GEOGRAPHIC_DATA] [GEOGRAPHIC_DA…" at bounding box center [231, 108] width 144 height 12
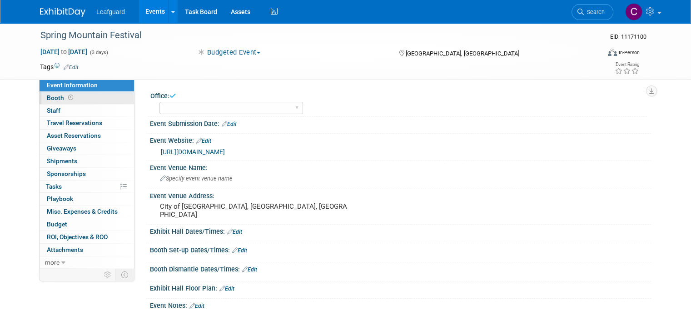
click at [98, 102] on link "Booth" at bounding box center [87, 98] width 94 height 12
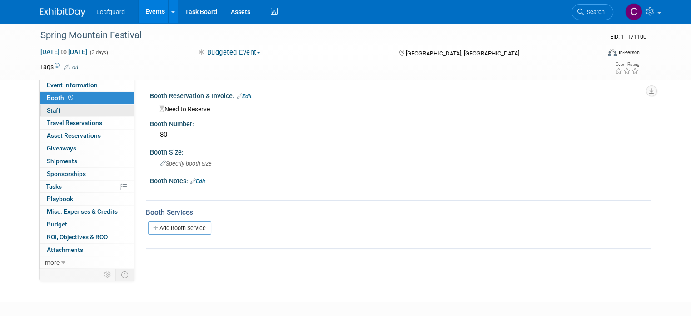
click at [87, 110] on link "0 Staff 0" at bounding box center [87, 110] width 94 height 12
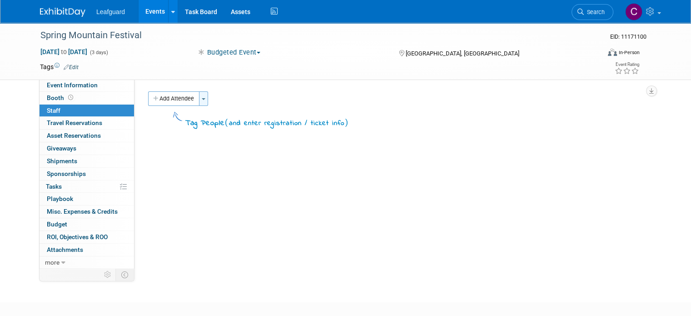
click at [199, 97] on button "Toggle Dropdown" at bounding box center [203, 98] width 9 height 15
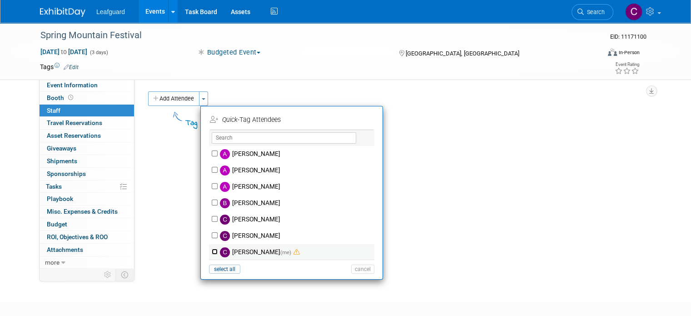
click at [212, 251] on input "[PERSON_NAME] (me)" at bounding box center [215, 251] width 6 height 6
checkbox input "true"
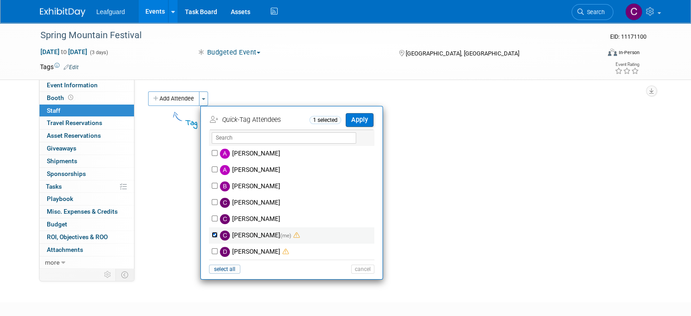
scroll to position [18, 0]
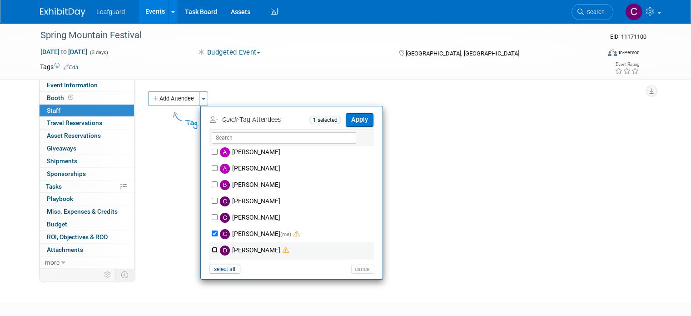
click at [212, 250] on input "[PERSON_NAME]" at bounding box center [215, 250] width 6 height 6
checkbox input "true"
click at [352, 111] on div "Quick -Tag Attendees 2 selected Apply" at bounding box center [292, 120] width 164 height 19
click at [350, 117] on button "Apply" at bounding box center [360, 119] width 28 height 13
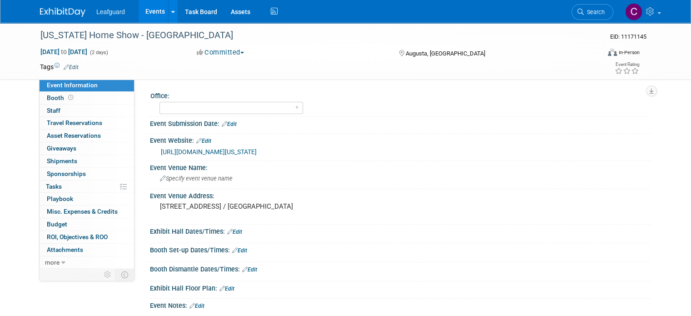
click at [213, 49] on button "Committed" at bounding box center [220, 53] width 54 height 10
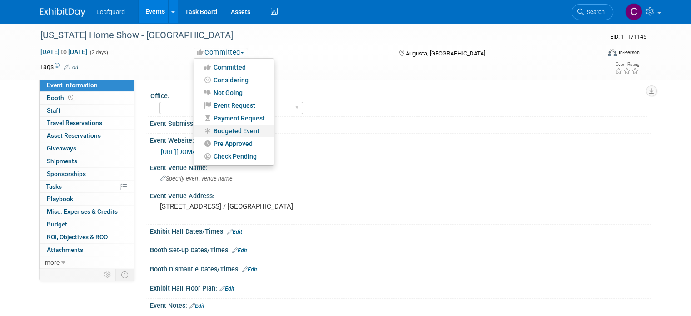
click at [218, 127] on link "Budgeted Event" at bounding box center [234, 130] width 80 height 13
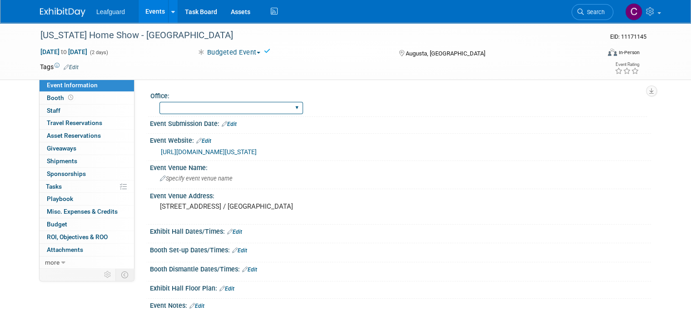
click at [198, 109] on select "[GEOGRAPHIC_DATA] [US_STATE] [GEOGRAPHIC_DATA] [GEOGRAPHIC_DATA] [GEOGRAPHIC_DA…" at bounding box center [231, 108] width 144 height 12
select select "[US_STATE]"
click at [159, 102] on select "[GEOGRAPHIC_DATA] [US_STATE] [GEOGRAPHIC_DATA] [GEOGRAPHIC_DATA] [GEOGRAPHIC_DA…" at bounding box center [231, 108] width 144 height 12
click at [47, 110] on span "Staff 0" at bounding box center [54, 110] width 14 height 7
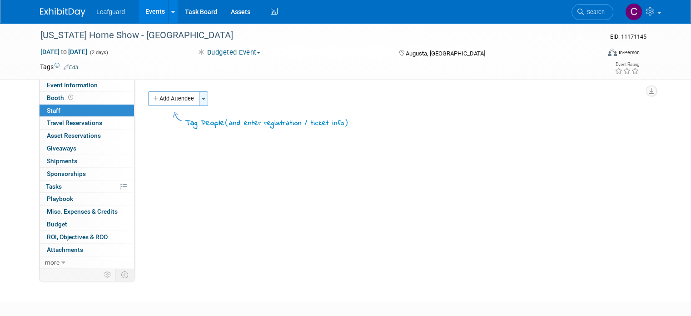
click at [199, 99] on button "Toggle Dropdown" at bounding box center [203, 98] width 9 height 15
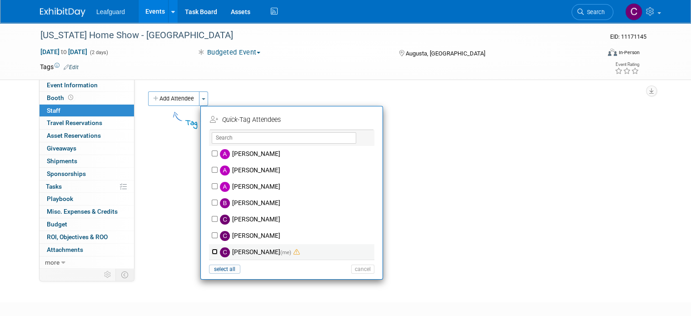
click at [212, 252] on input "[PERSON_NAME] (me)" at bounding box center [215, 251] width 6 height 6
checkbox input "true"
click at [348, 118] on button "Apply" at bounding box center [360, 119] width 28 height 13
